Goal: Task Accomplishment & Management: Use online tool/utility

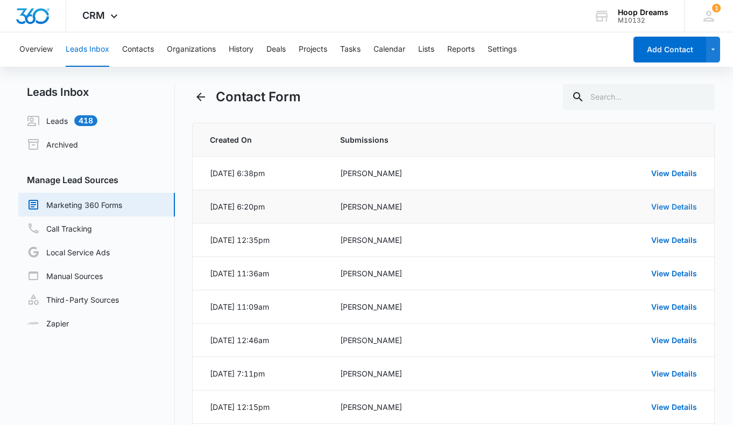
click at [671, 209] on link "View Details" at bounding box center [675, 206] width 46 height 9
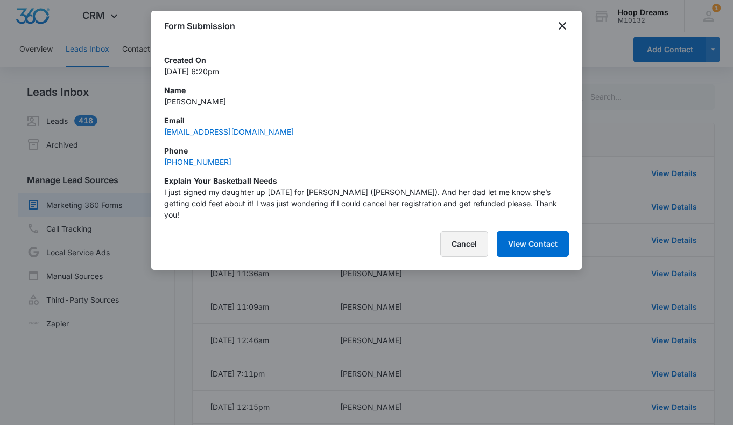
click at [466, 231] on button "Cancel" at bounding box center [464, 244] width 48 height 26
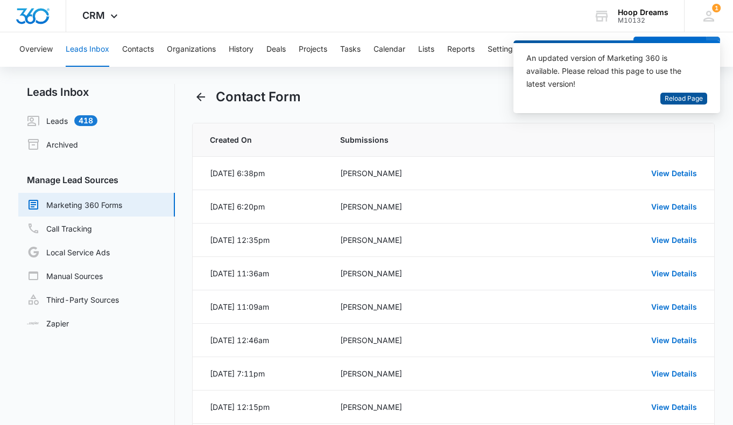
click at [677, 96] on span "Reload Page" at bounding box center [684, 99] width 38 height 10
